Goal: Task Accomplishment & Management: Complete application form

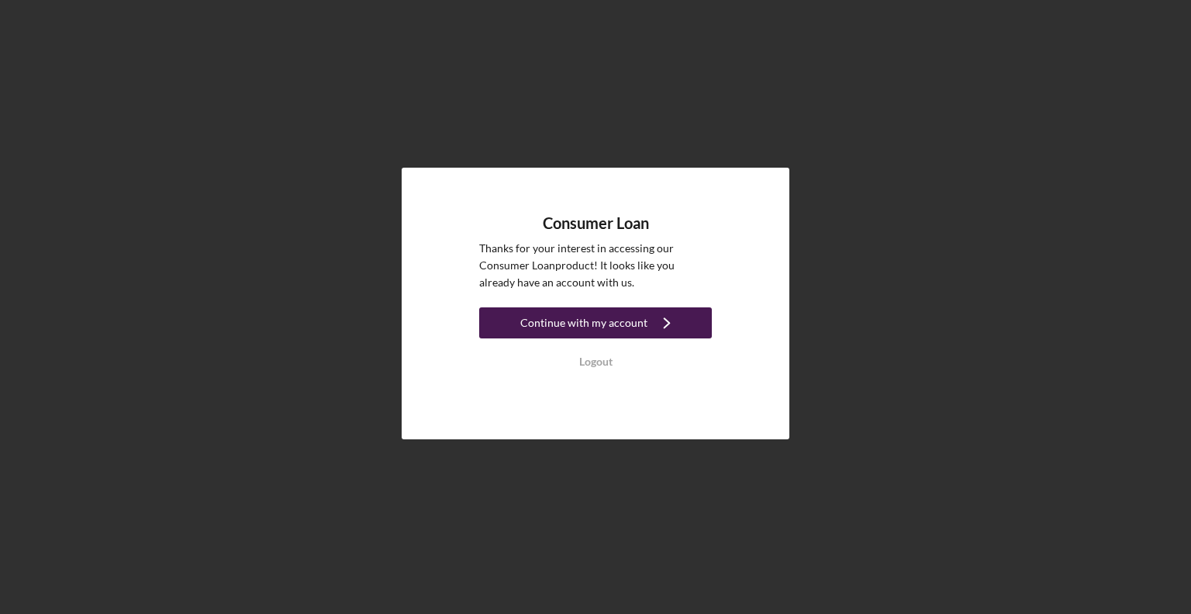
click at [656, 324] on icon "Icon/Navigate" at bounding box center [667, 322] width 39 height 39
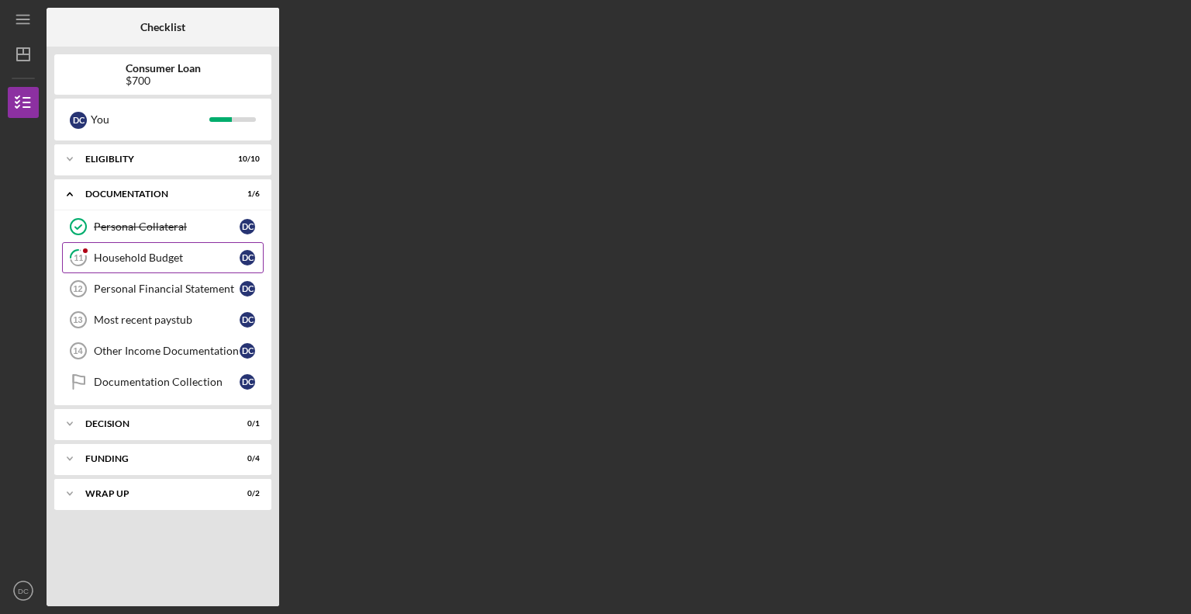
click at [177, 249] on link "11 Household Budget D C" at bounding box center [163, 257] width 202 height 31
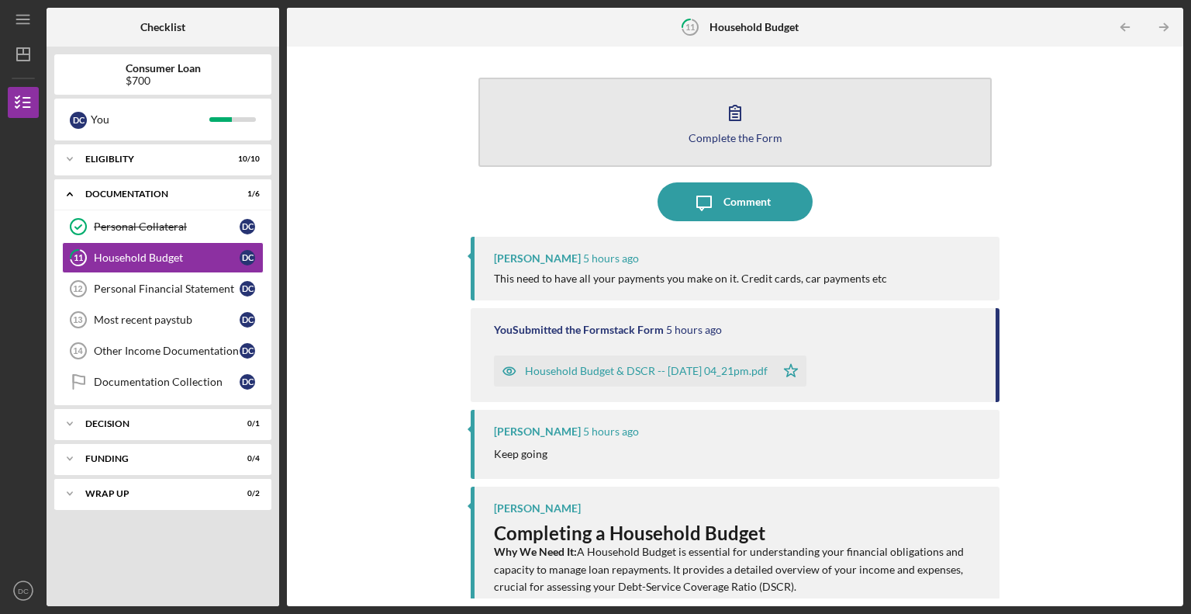
click at [738, 105] on icon "button" at bounding box center [735, 112] width 39 height 39
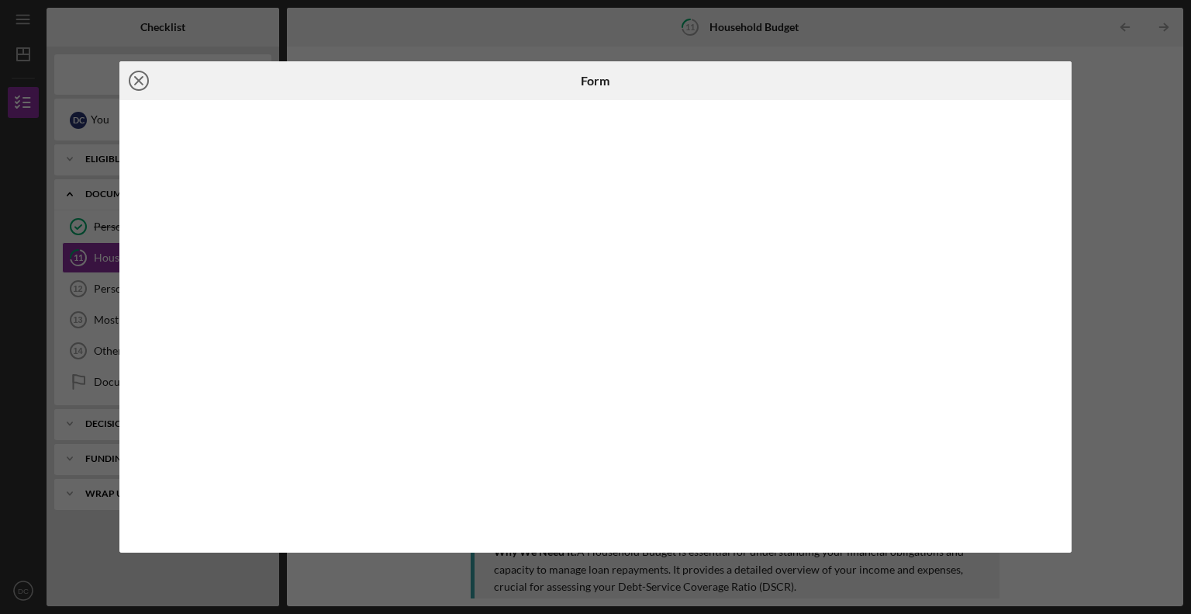
click at [133, 78] on icon "Icon/Close" at bounding box center [138, 80] width 39 height 39
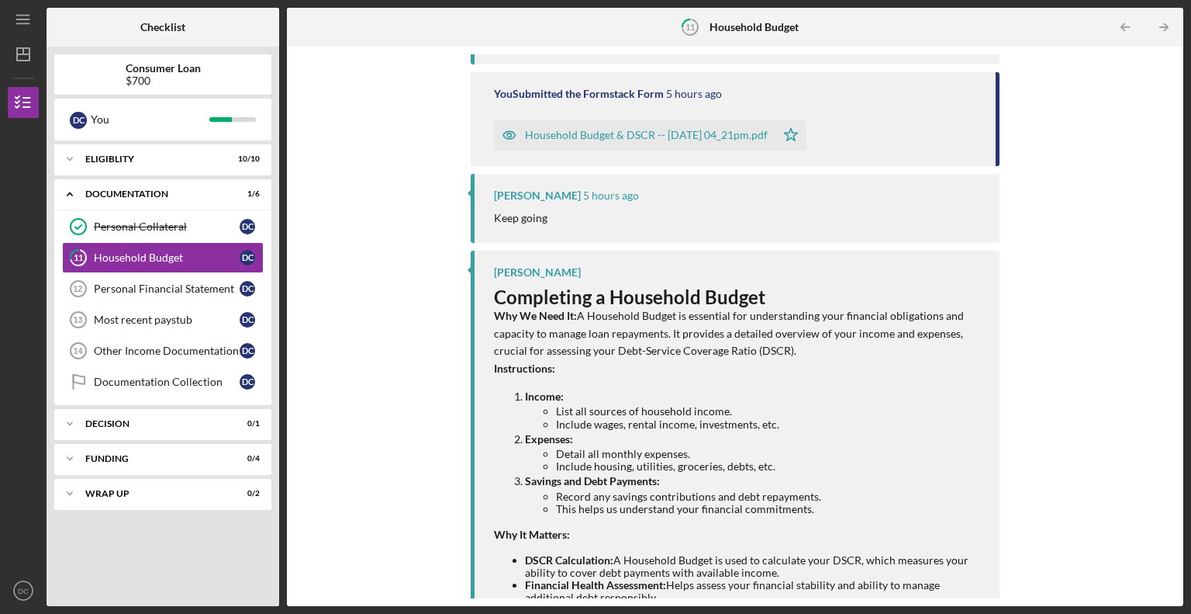
scroll to position [306, 0]
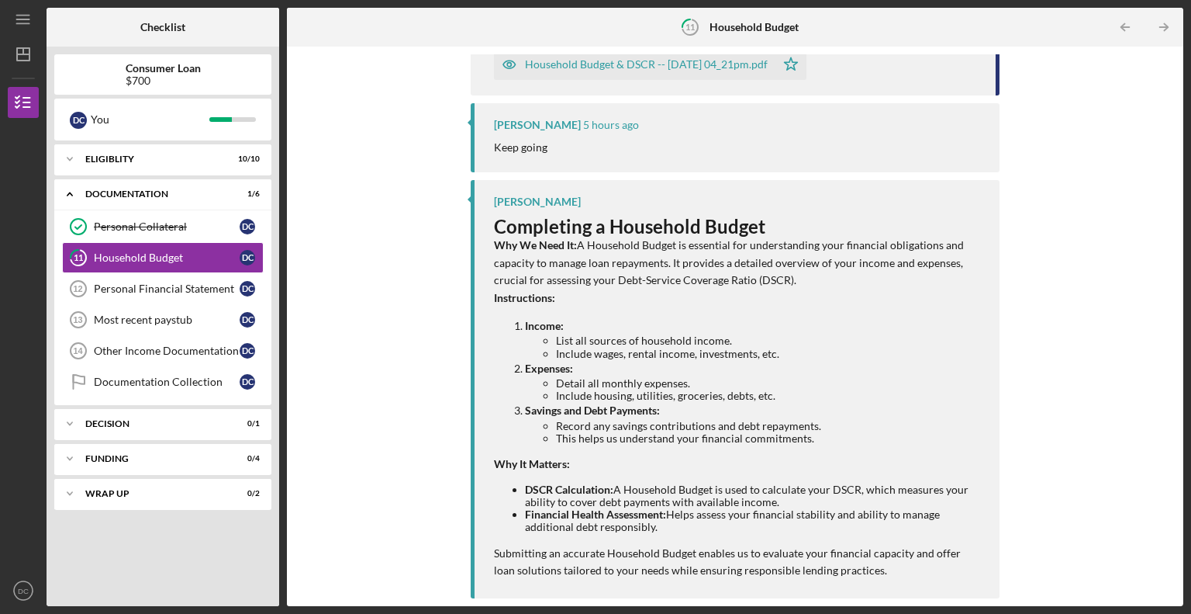
click at [587, 144] on div "Keep going" at bounding box center [739, 147] width 490 height 17
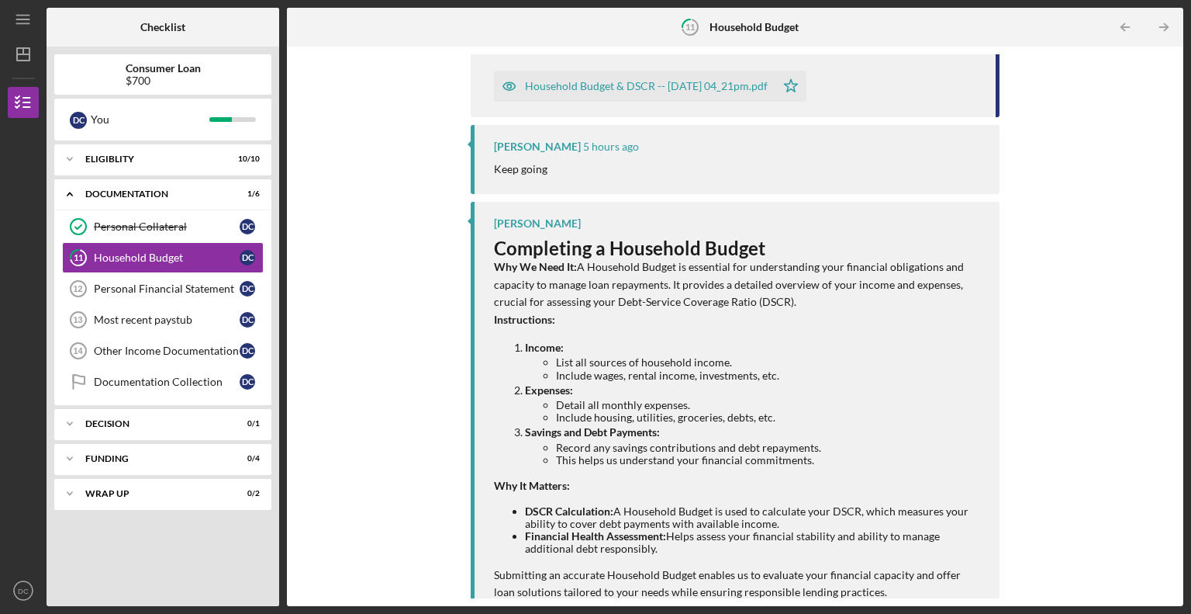
scroll to position [285, 0]
click at [807, 86] on icon "Icon/Star" at bounding box center [791, 85] width 31 height 31
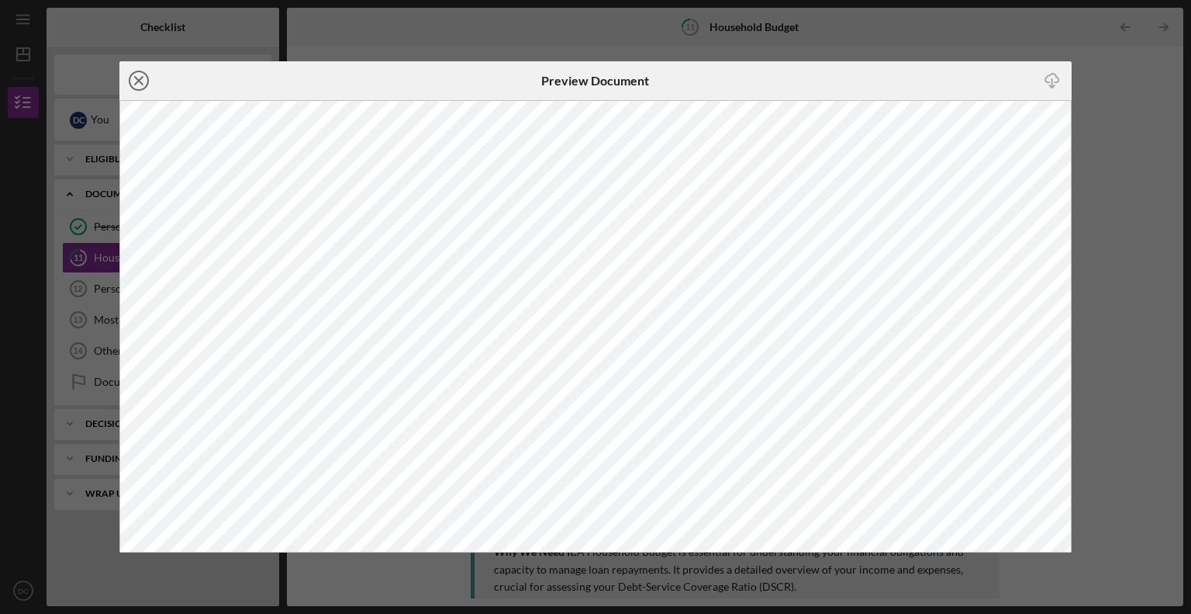
click at [137, 81] on line at bounding box center [139, 81] width 8 height 8
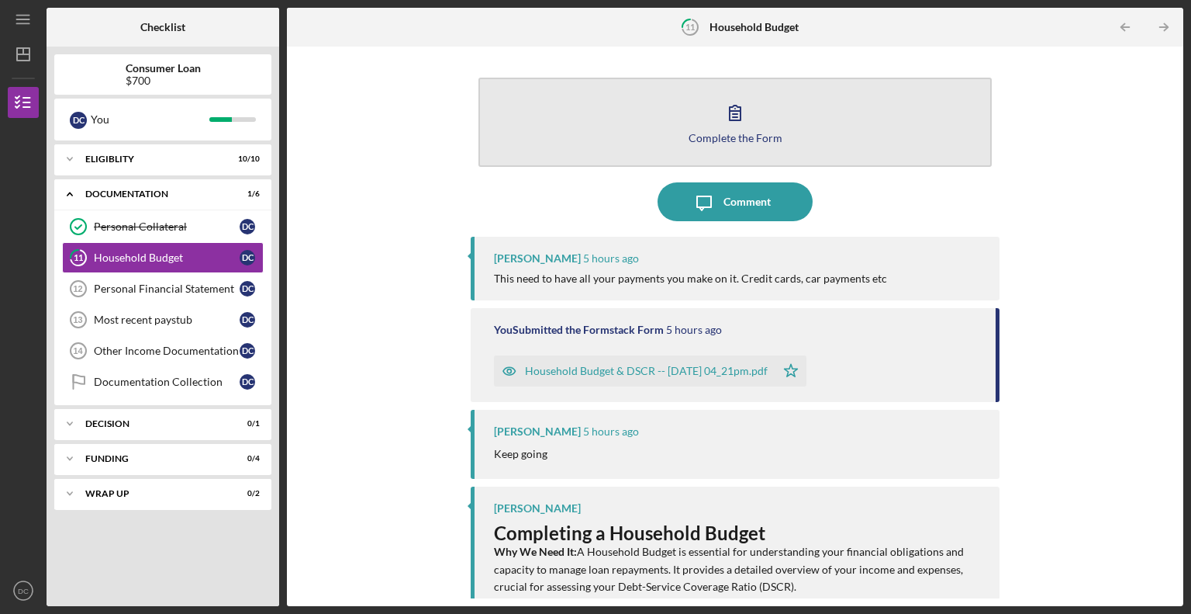
click at [662, 133] on button "Complete the Form Form" at bounding box center [735, 122] width 513 height 89
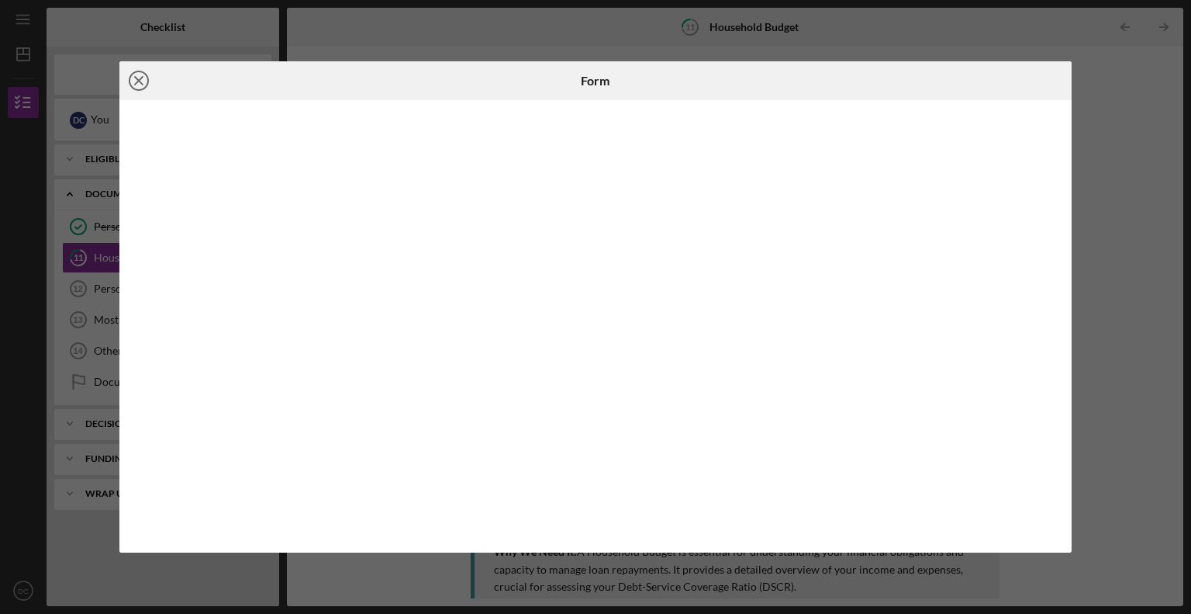
click at [133, 80] on icon "Icon/Close" at bounding box center [138, 80] width 39 height 39
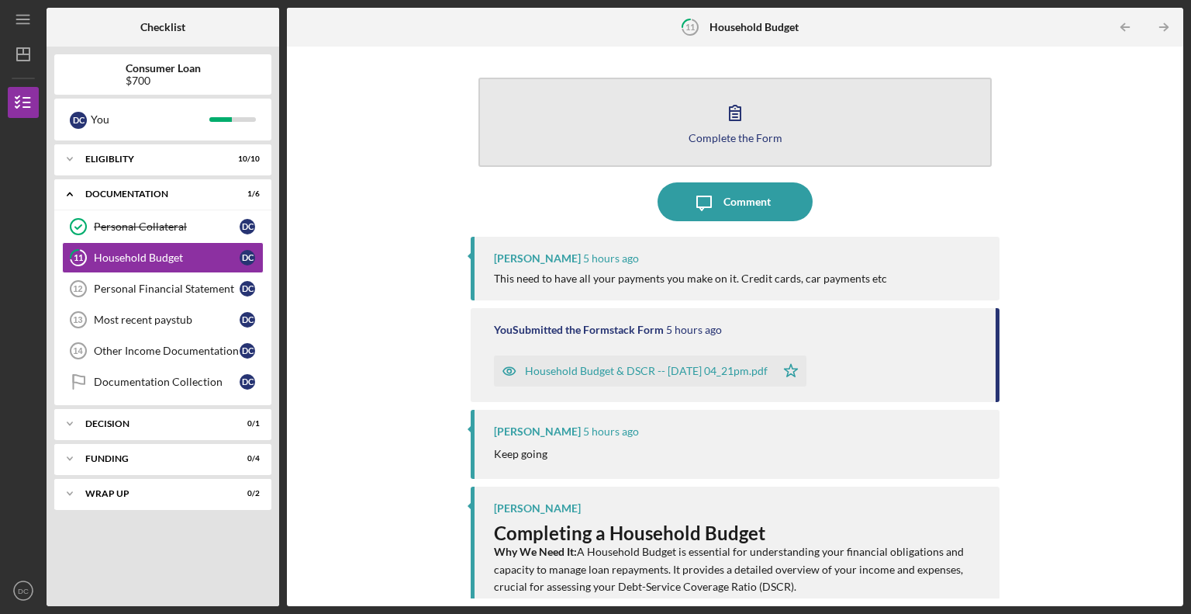
click at [747, 99] on icon "button" at bounding box center [735, 112] width 39 height 39
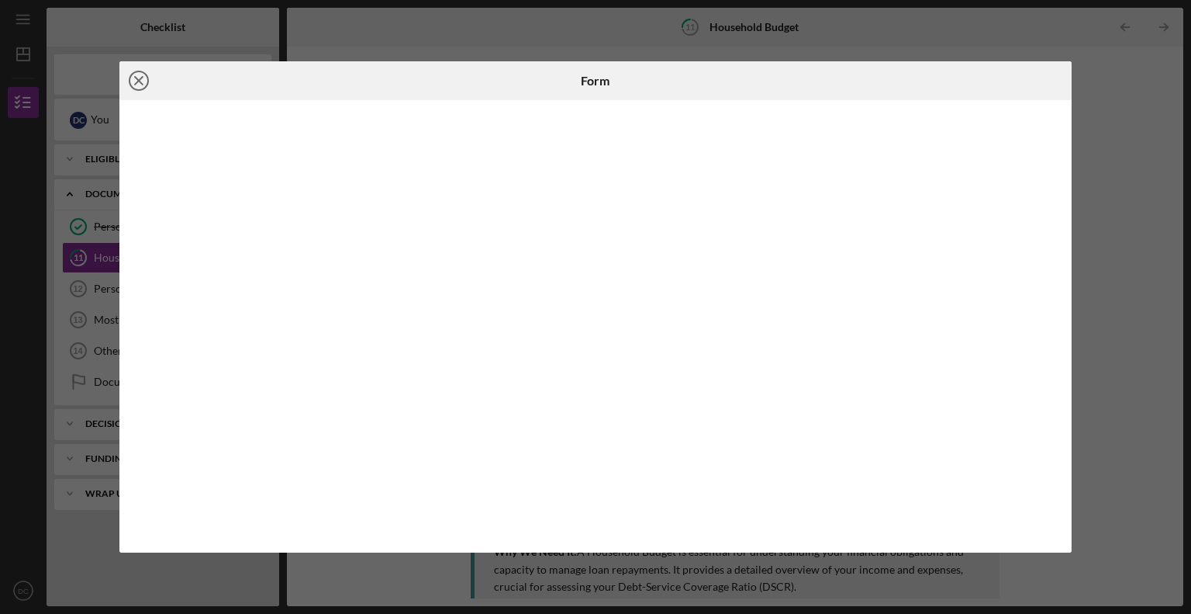
click at [132, 79] on icon "Icon/Close" at bounding box center [138, 80] width 39 height 39
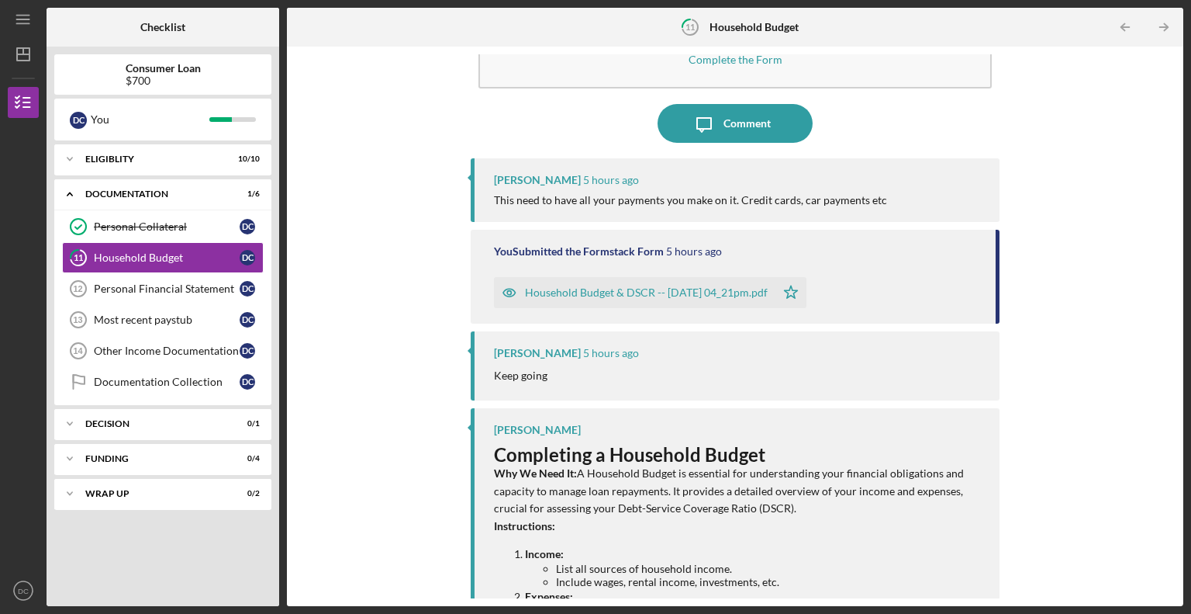
scroll to position [79, 0]
click at [157, 283] on div "Personal Financial Statement" at bounding box center [167, 288] width 146 height 12
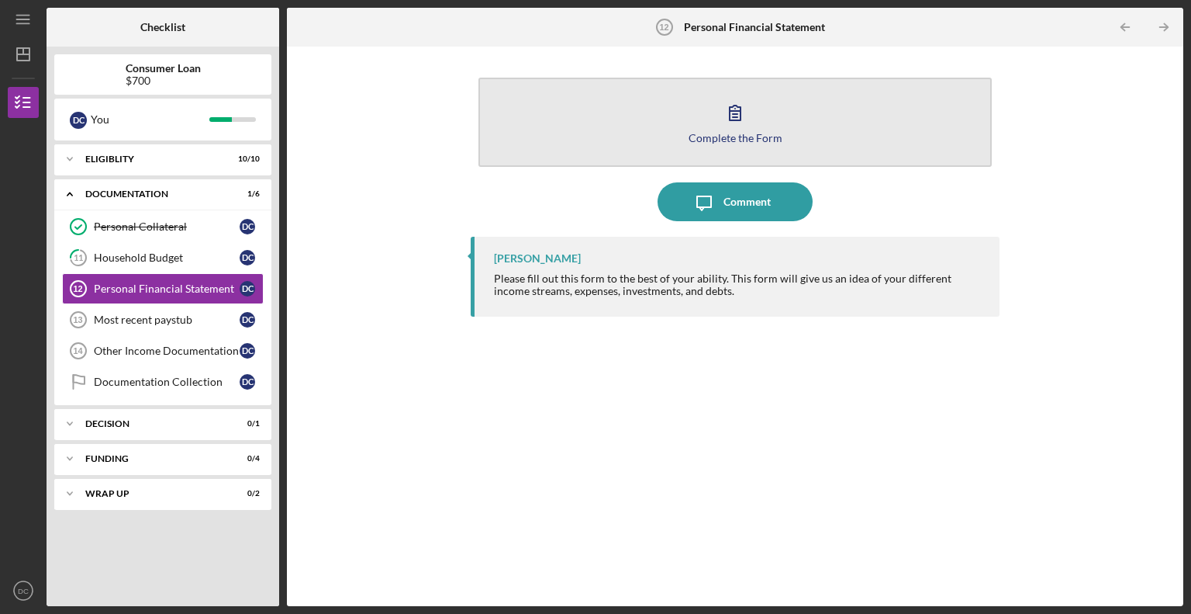
click at [621, 116] on button "Complete the Form Form" at bounding box center [735, 122] width 513 height 89
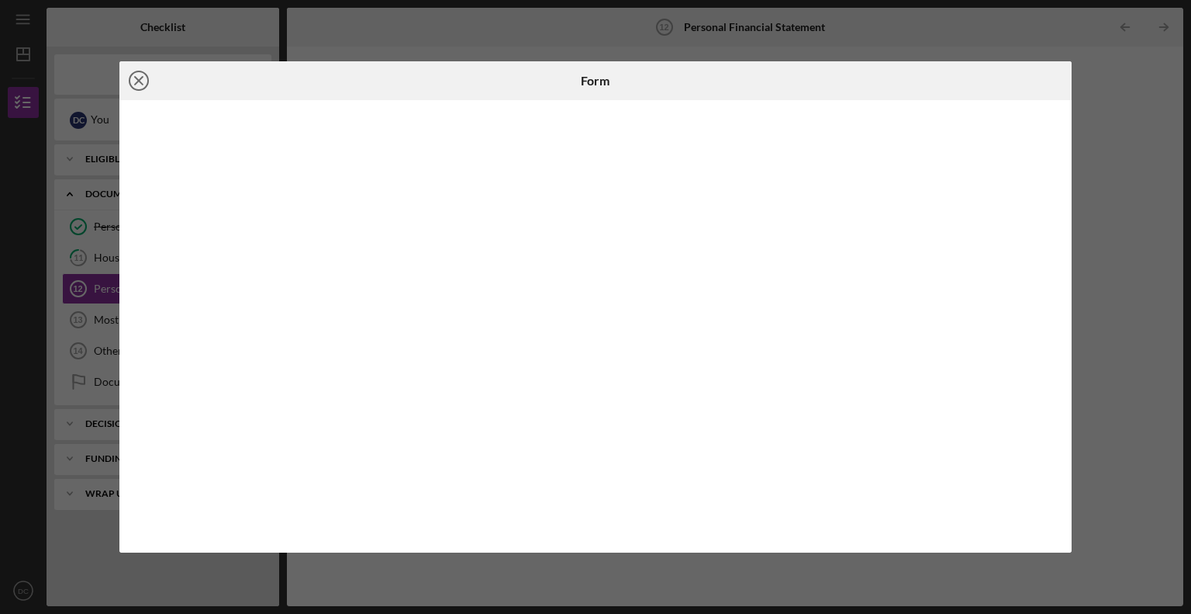
click at [134, 78] on icon "Icon/Close" at bounding box center [138, 80] width 39 height 39
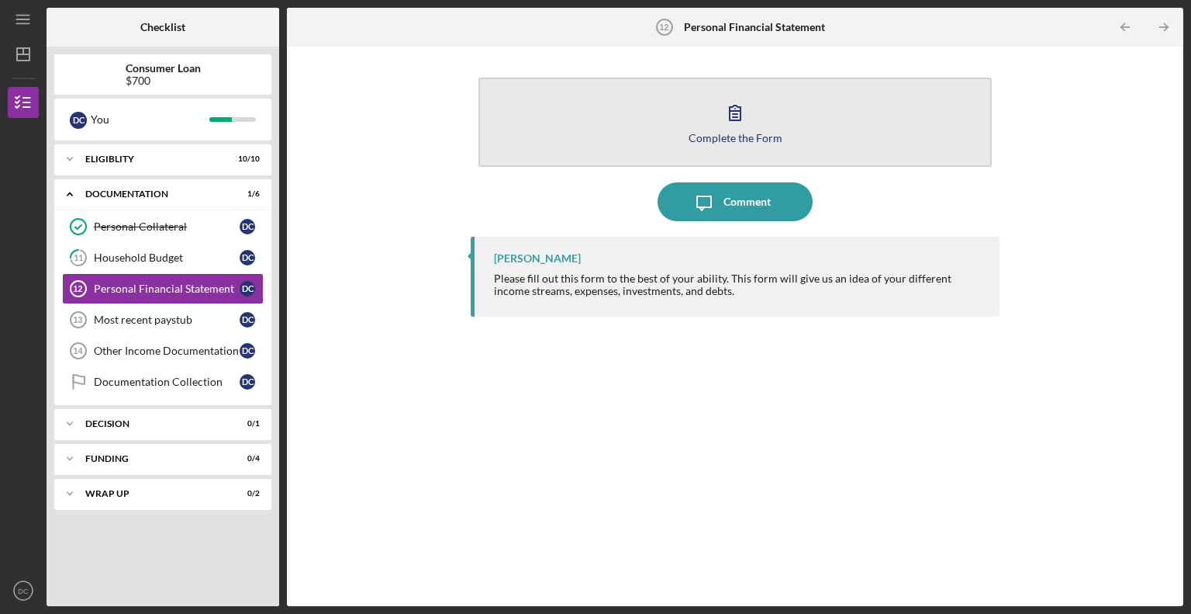
click at [758, 105] on button "Complete the Form Form" at bounding box center [735, 122] width 513 height 89
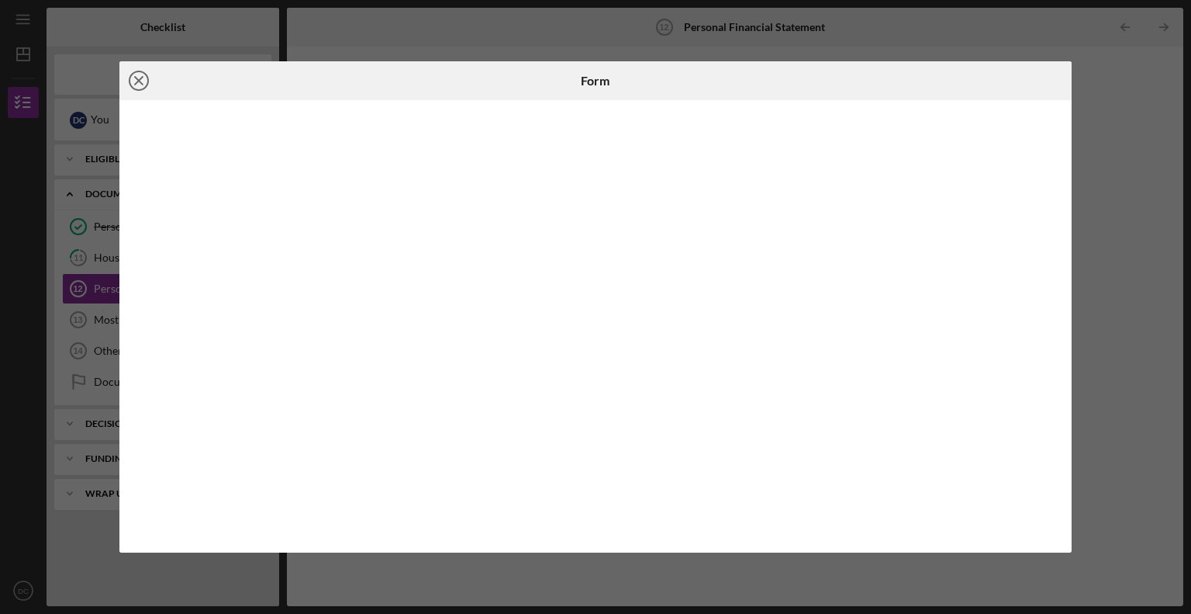
click at [139, 78] on icon "Icon/Close" at bounding box center [138, 80] width 39 height 39
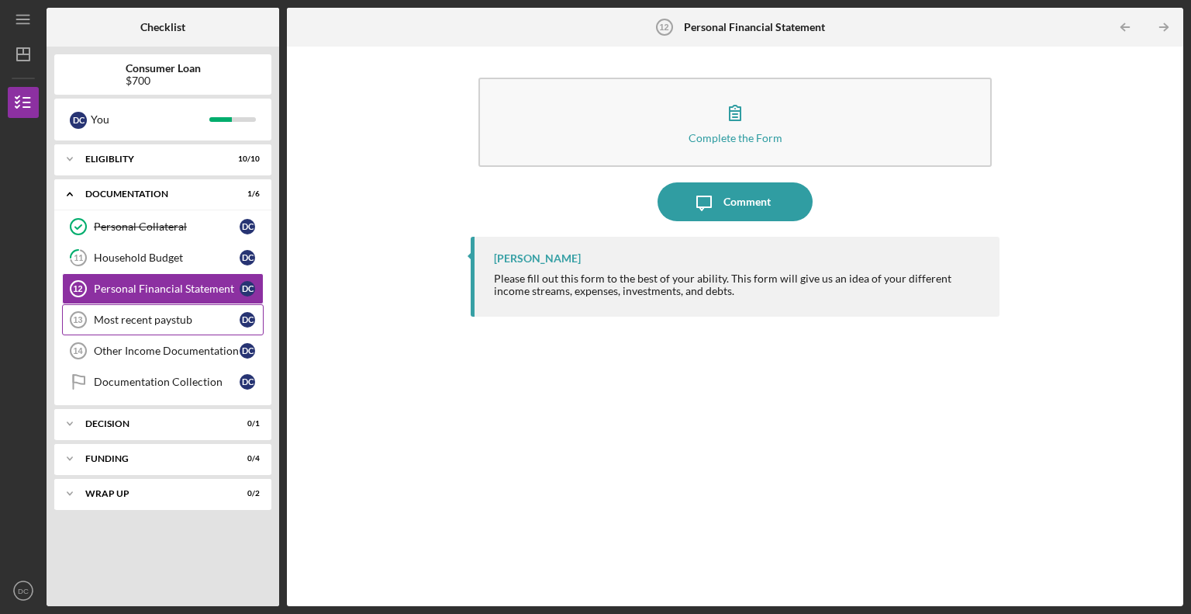
click at [143, 317] on div "Most recent paystub" at bounding box center [167, 319] width 146 height 12
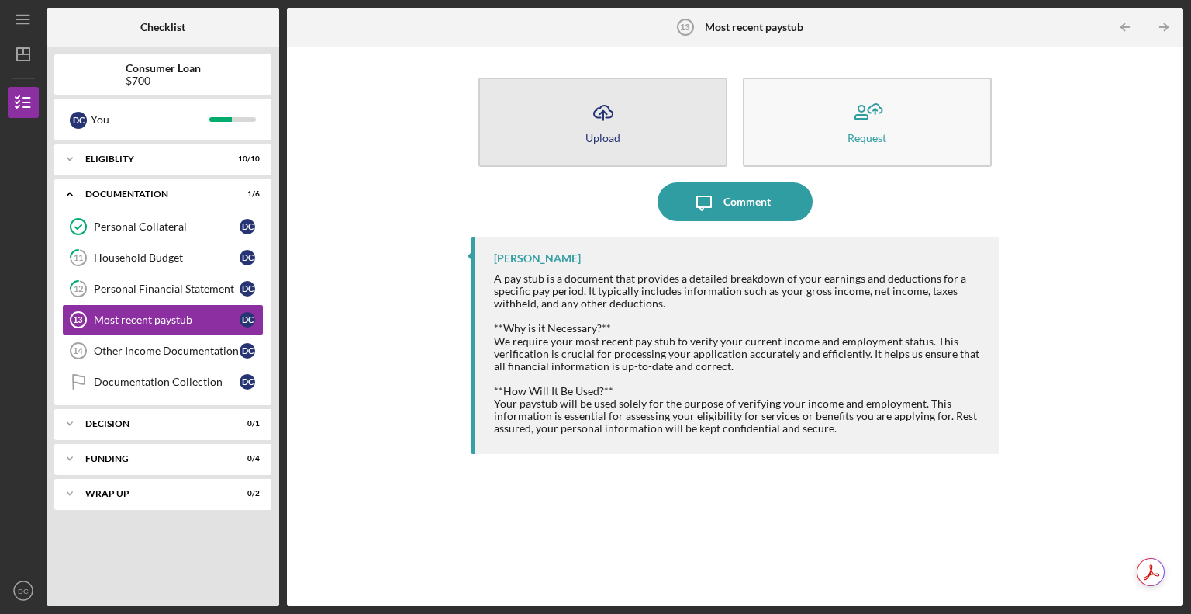
click at [678, 126] on button "Icon/Upload Upload" at bounding box center [603, 122] width 249 height 89
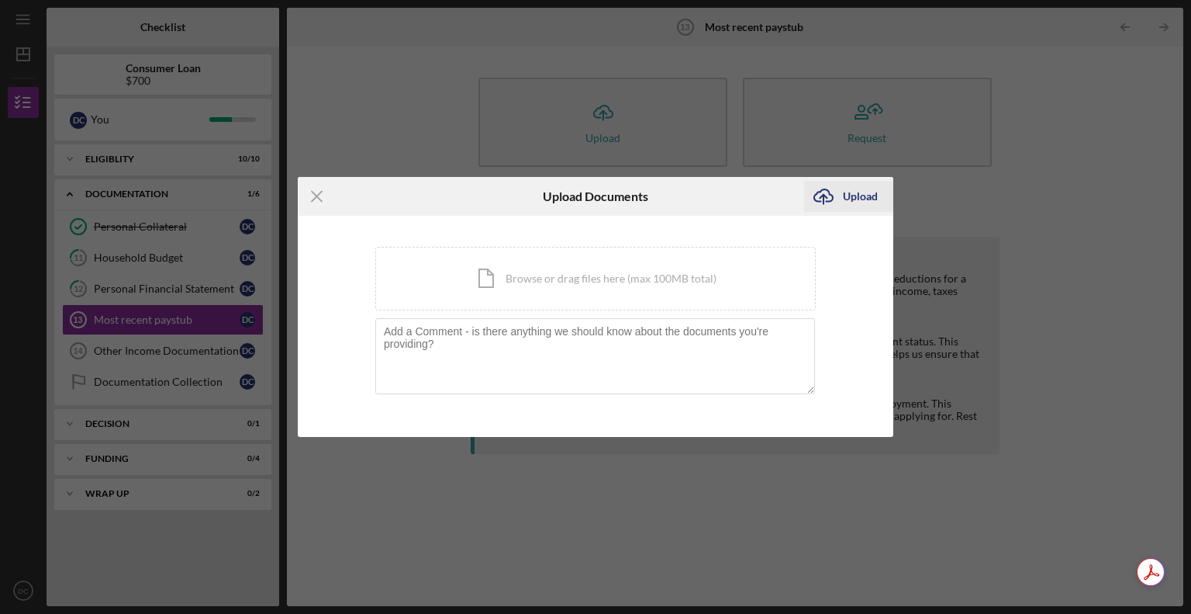
click at [853, 192] on div "Upload" at bounding box center [860, 196] width 35 height 31
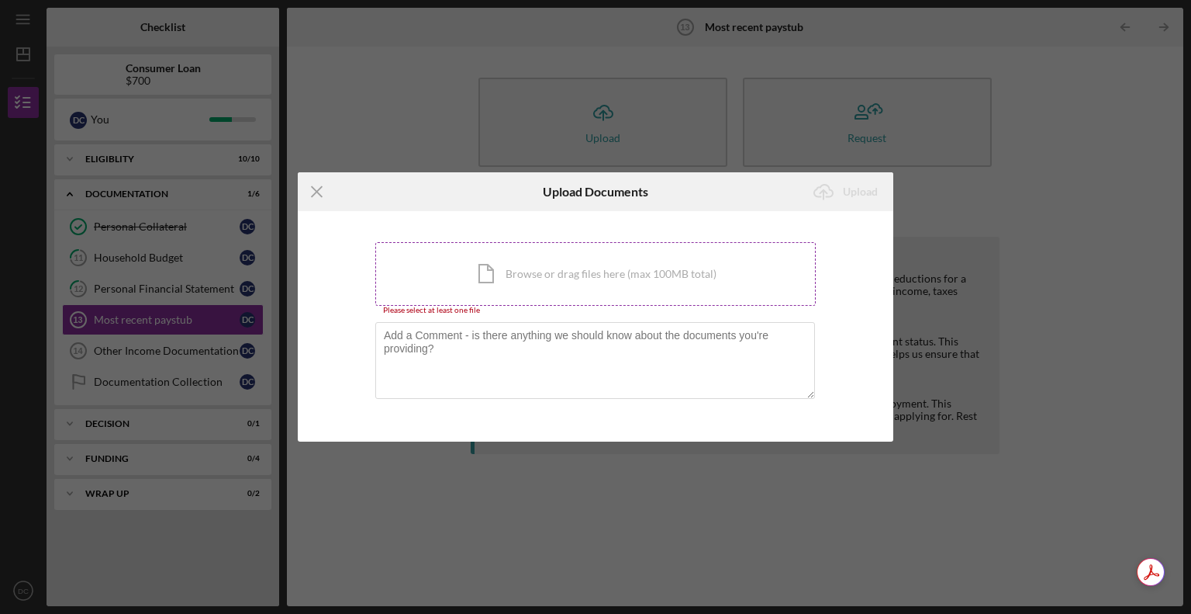
click at [625, 282] on div "Icon/Document Browse or drag files here (max 100MB total) Tap to choose files o…" at bounding box center [595, 274] width 441 height 64
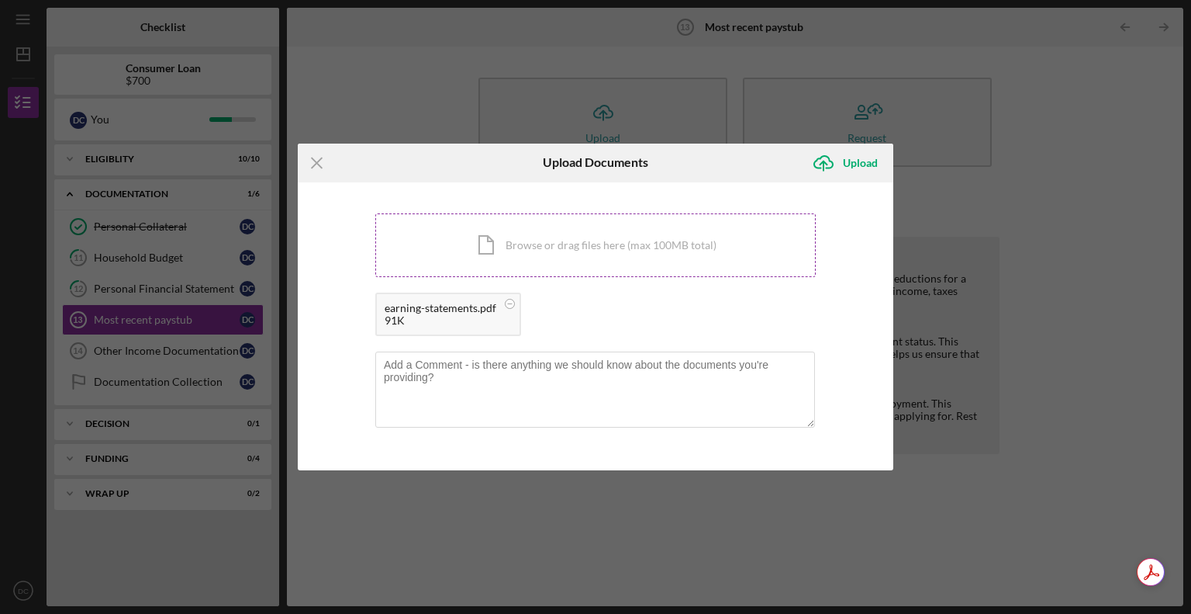
click at [697, 233] on div "Icon/Document Browse or drag files here (max 100MB total) Tap to choose files o…" at bounding box center [595, 245] width 441 height 64
click at [551, 243] on div "Icon/Document Browse or drag files here (max 100MB total) Tap to choose files o…" at bounding box center [595, 245] width 441 height 64
click at [686, 359] on textarea at bounding box center [595, 389] width 440 height 76
click at [628, 380] on textarea at bounding box center [595, 389] width 440 height 76
click at [855, 166] on div "Upload" at bounding box center [860, 162] width 35 height 31
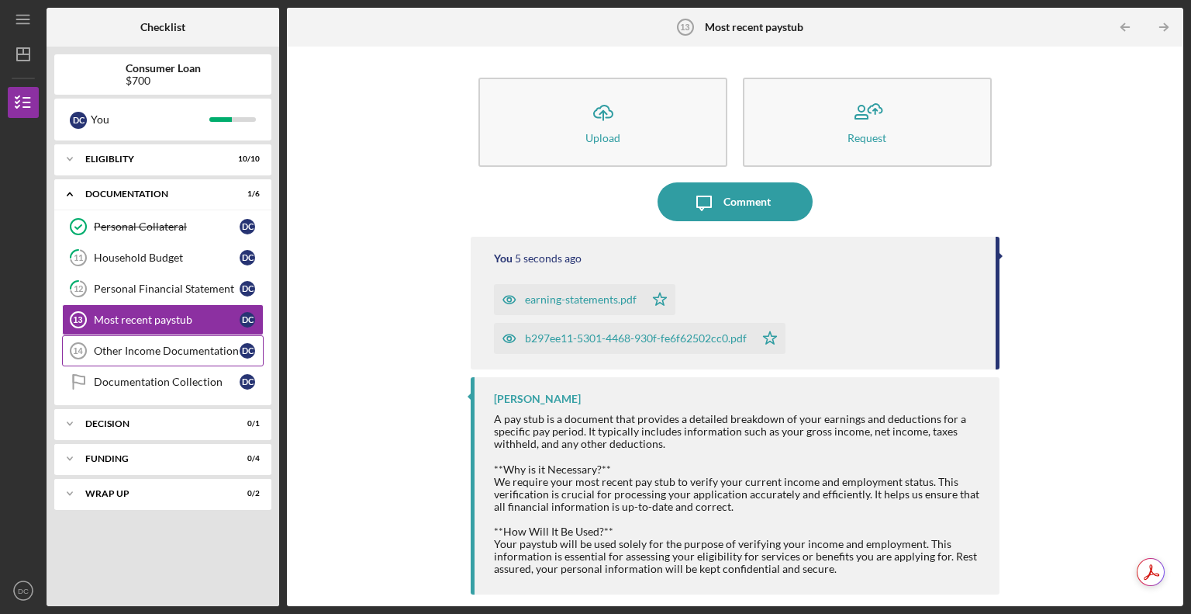
click at [132, 352] on div "Other Income Documentation" at bounding box center [167, 350] width 146 height 12
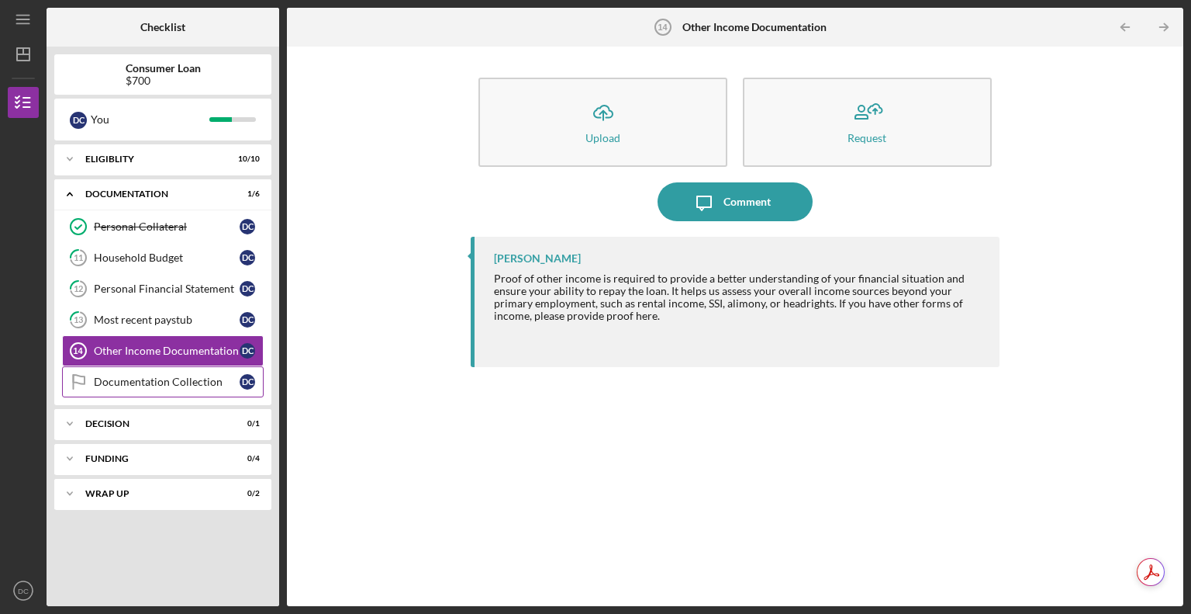
drag, startPoint x: 132, startPoint y: 352, endPoint x: 157, endPoint y: 375, distance: 34.0
click at [157, 375] on div "Personal Collateral Personal Collateral D C 11 Household Budget D C 12 Personal…" at bounding box center [162, 308] width 217 height 194
click at [157, 375] on div "Documentation Collection" at bounding box center [167, 381] width 146 height 12
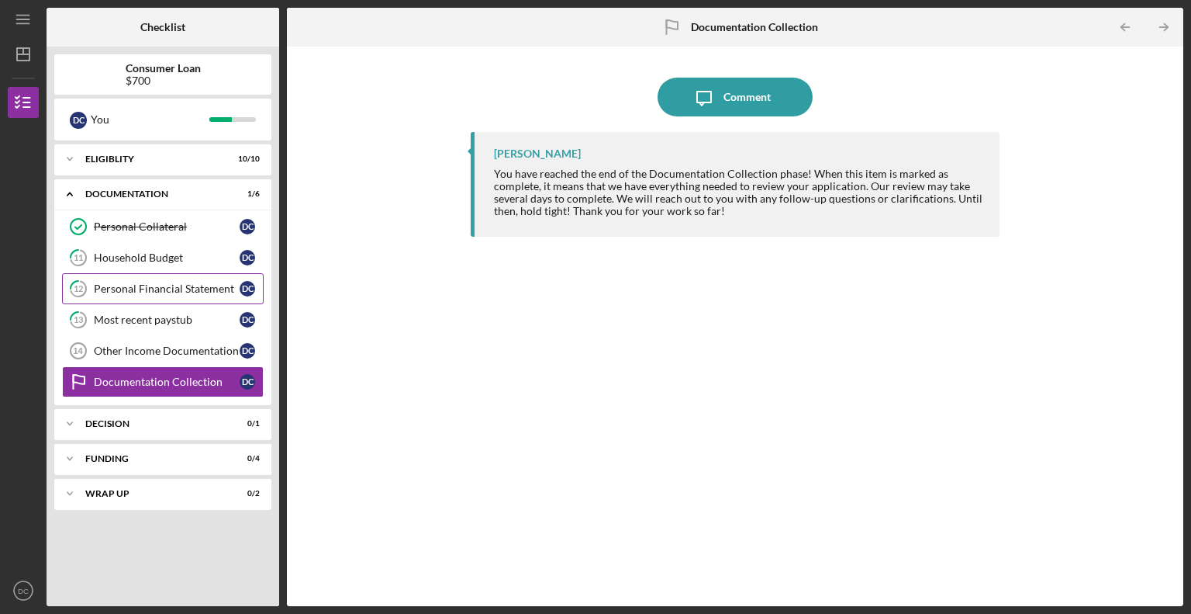
click at [160, 293] on div "Personal Financial Statement" at bounding box center [167, 288] width 146 height 12
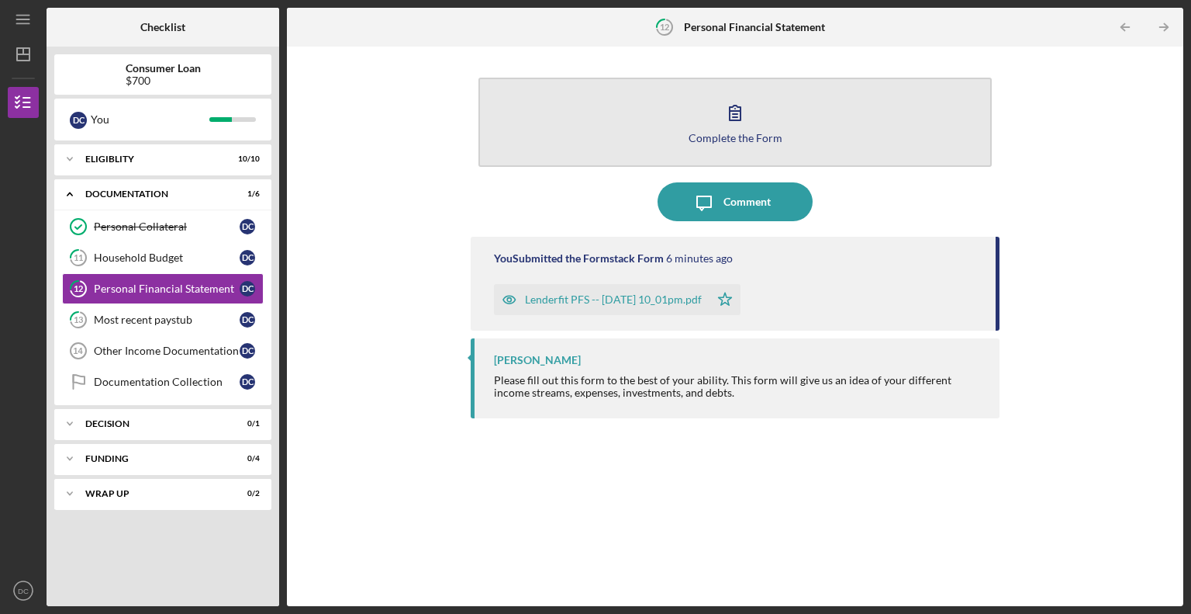
click at [631, 116] on button "Complete the Form Form" at bounding box center [735, 122] width 513 height 89
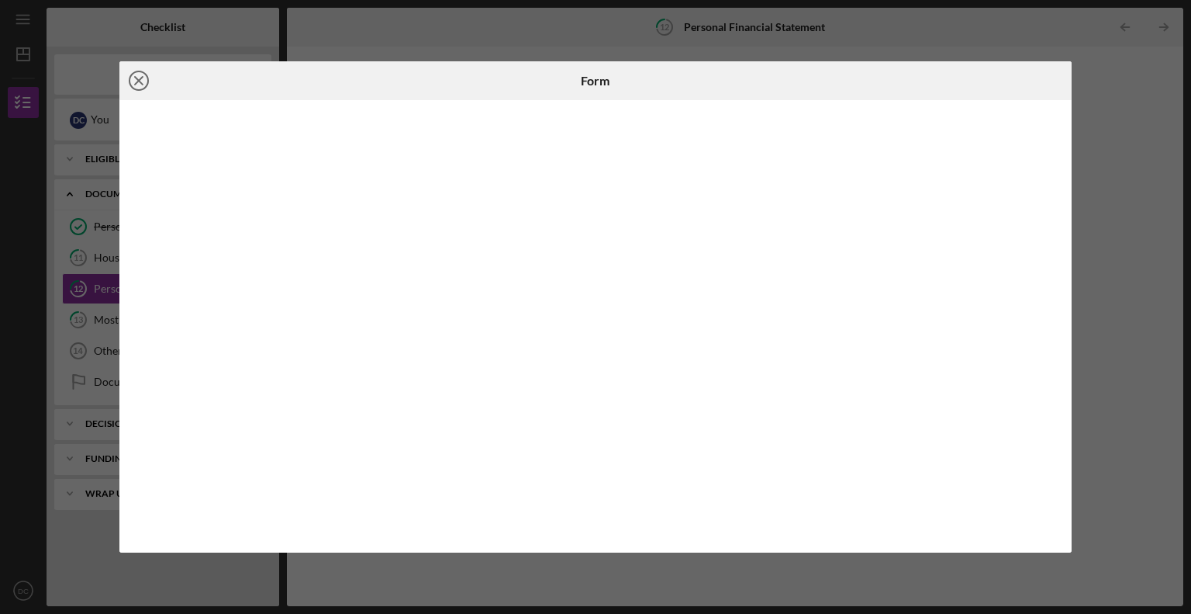
click at [137, 81] on line at bounding box center [139, 81] width 8 height 8
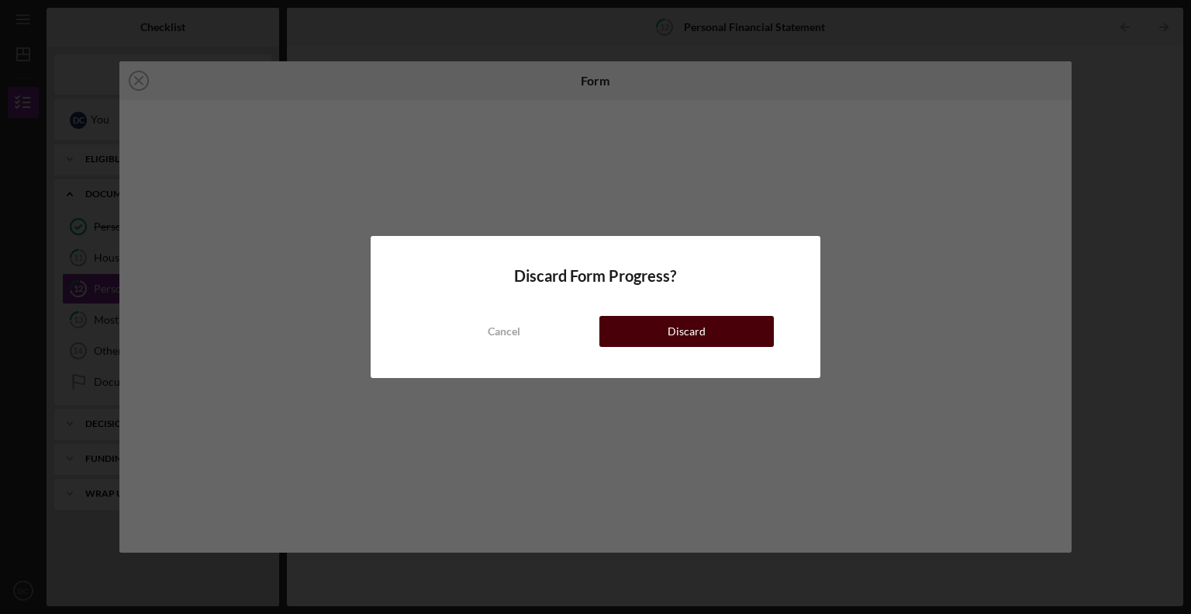
click at [636, 334] on button "Discard" at bounding box center [687, 331] width 175 height 31
